Goal: Check status

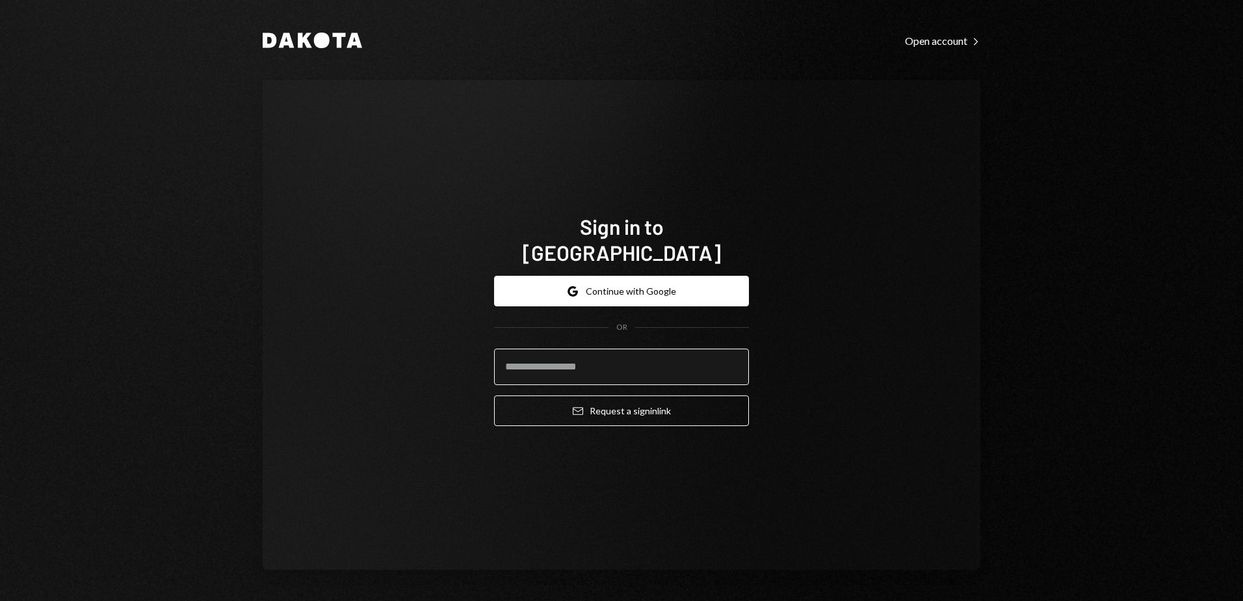
click at [566, 356] on input "email" at bounding box center [621, 366] width 255 height 36
click at [433, 339] on div "Sign in to Dakota Google Continue with Google OR Email Request a sign in link" at bounding box center [622, 325] width 718 height 490
click at [566, 360] on input "email" at bounding box center [621, 366] width 255 height 36
click at [451, 355] on div "Sign in to Dakota Google Continue with Google OR Email Request a sign in link" at bounding box center [622, 325] width 718 height 490
click at [551, 354] on input "email" at bounding box center [621, 366] width 255 height 36
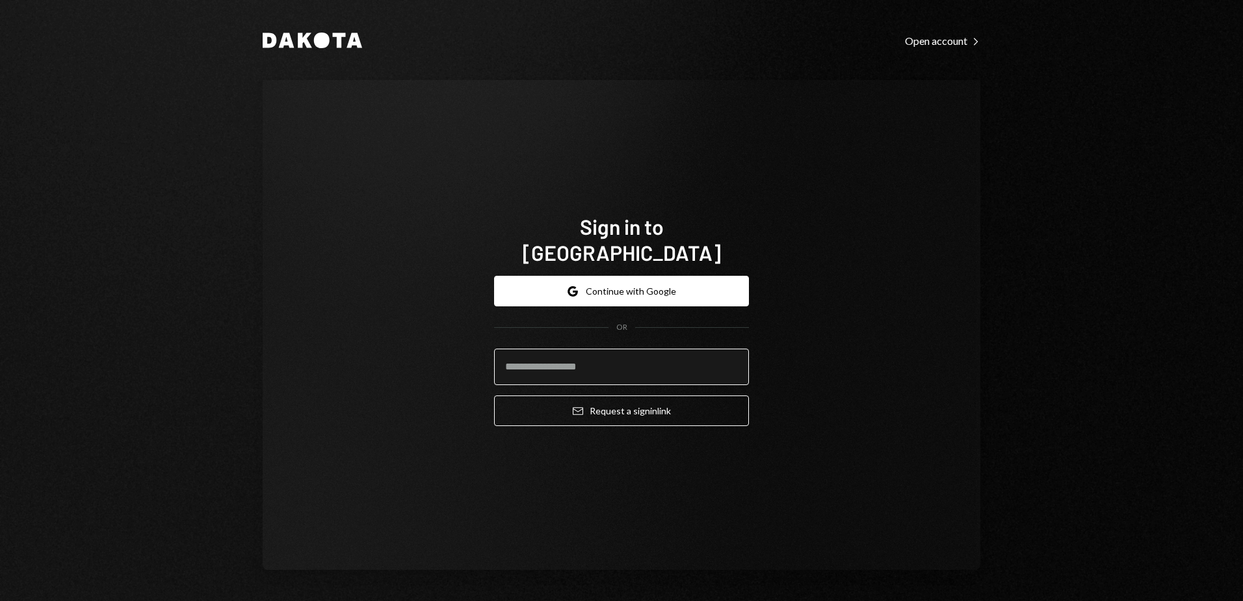
type input "**********"
click at [815, 355] on div "**********" at bounding box center [622, 325] width 718 height 490
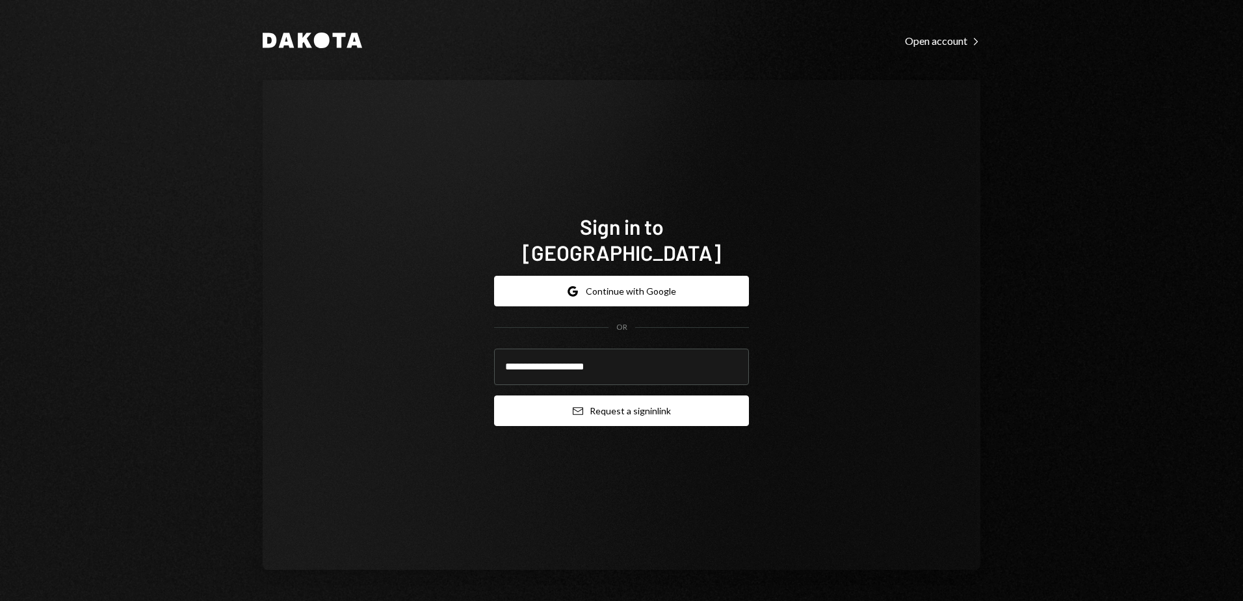
click at [631, 400] on button "Email Request a sign in link" at bounding box center [621, 410] width 255 height 31
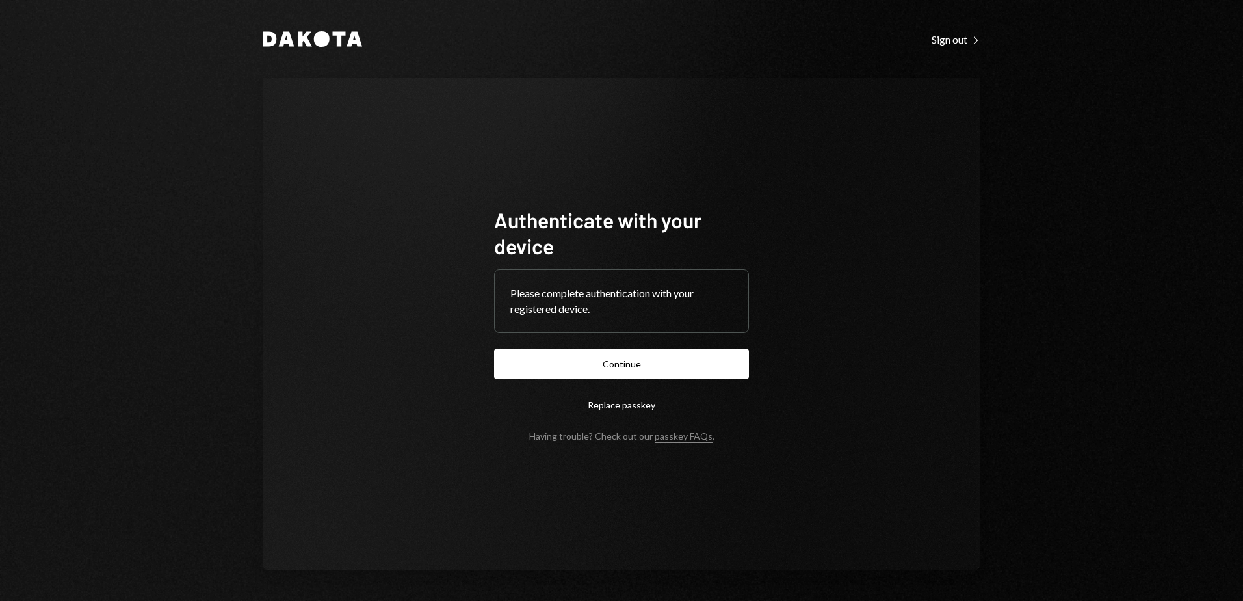
click at [621, 367] on button "Continue" at bounding box center [621, 363] width 255 height 31
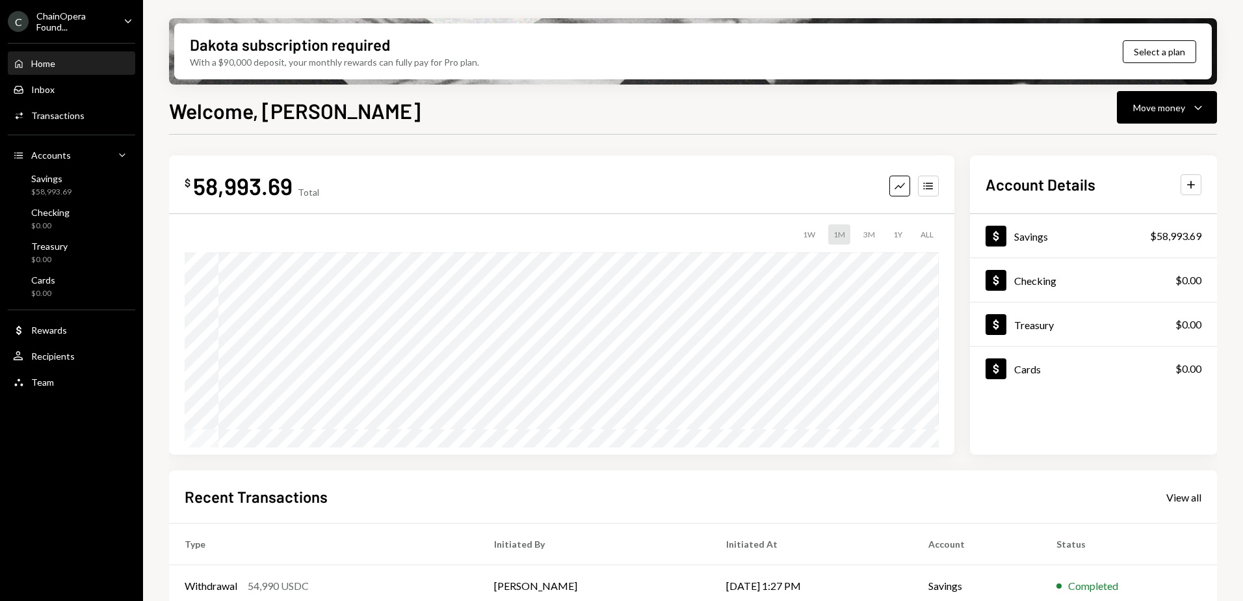
click at [74, 24] on div "ChainOpera Found..." at bounding box center [74, 21] width 77 height 22
click at [150, 7] on div "Dakota subscription required With a $90,000 deposit, your monthly rewards can f…" at bounding box center [693, 300] width 1100 height 601
drag, startPoint x: 188, startPoint y: 187, endPoint x: 309, endPoint y: 187, distance: 120.9
click at [309, 187] on div "$ 58,993.69 Total" at bounding box center [252, 185] width 135 height 29
